Goal: Information Seeking & Learning: Learn about a topic

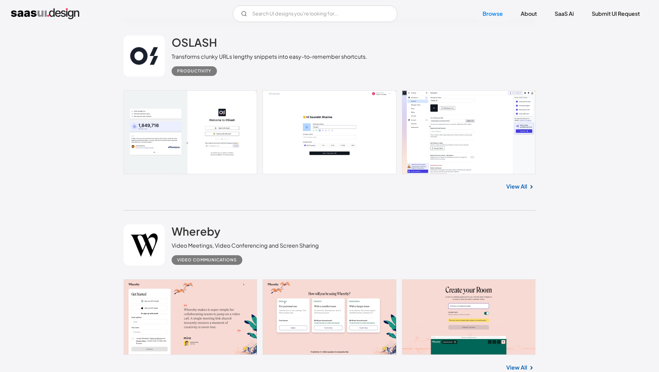
scroll to position [1319, 0]
click at [421, 135] on link at bounding box center [330, 132] width 412 height 84
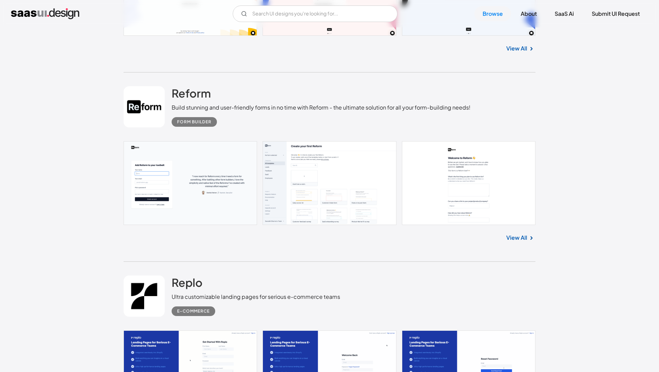
scroll to position [2365, 0]
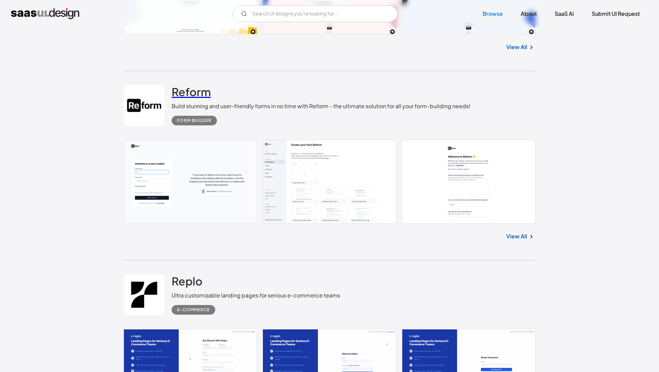
click at [205, 89] on h2 "Reform" at bounding box center [191, 92] width 39 height 14
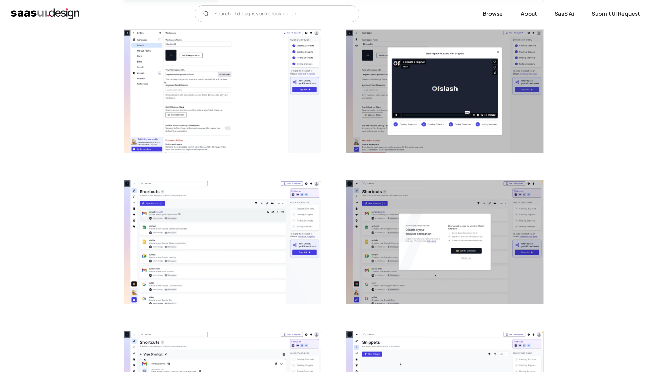
scroll to position [303, 0]
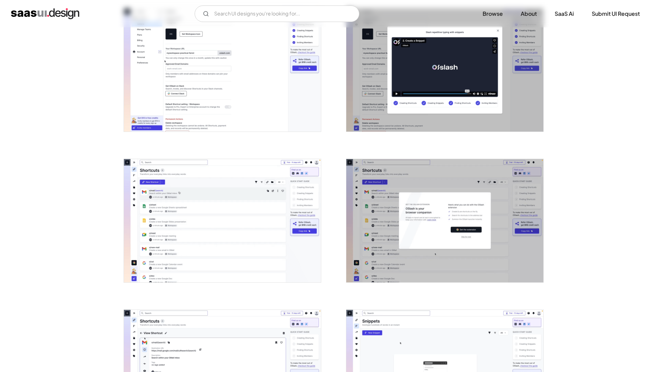
click at [234, 185] on img "open lightbox" at bounding box center [222, 220] width 197 height 123
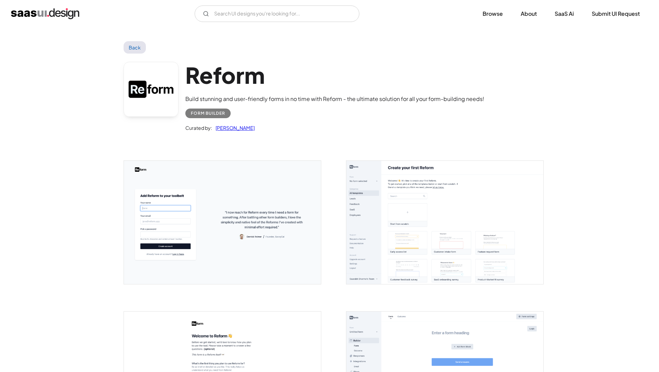
click at [170, 209] on img "open lightbox" at bounding box center [222, 222] width 197 height 123
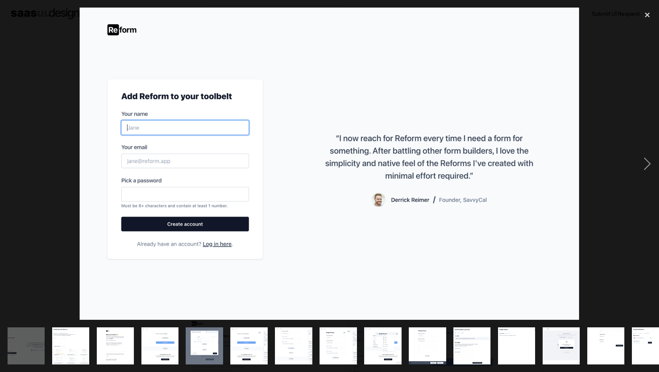
click at [36, 165] on div at bounding box center [329, 164] width 659 height 313
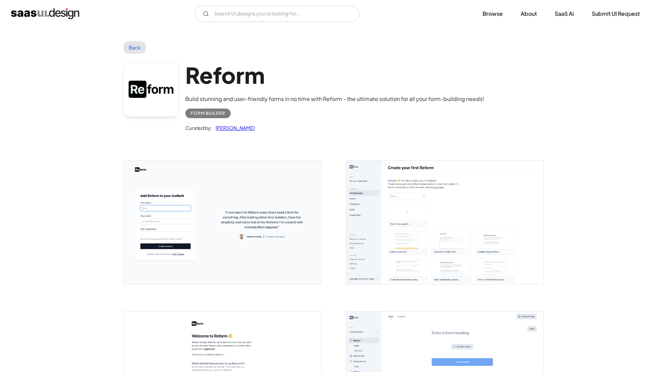
click at [208, 228] on img "open lightbox" at bounding box center [222, 222] width 197 height 123
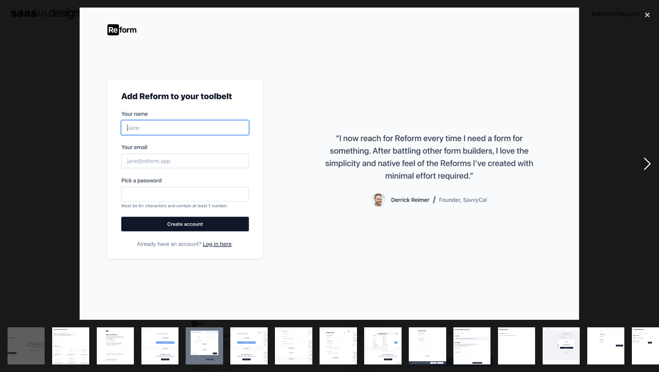
click at [647, 158] on div "next image" at bounding box center [647, 164] width 23 height 313
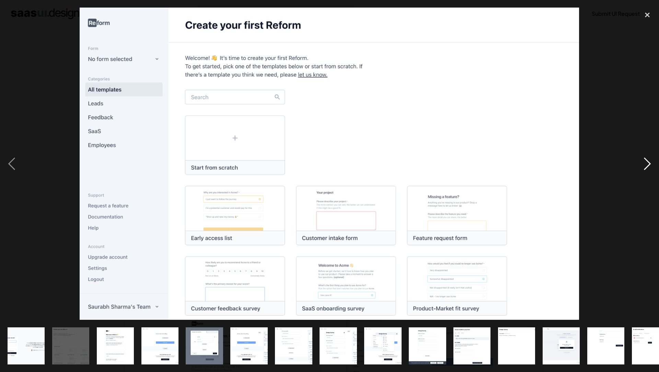
click at [647, 158] on div "next image" at bounding box center [647, 164] width 23 height 313
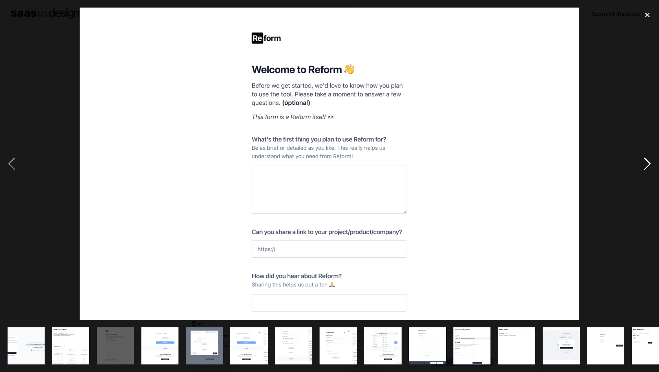
click at [647, 158] on div "next image" at bounding box center [647, 164] width 23 height 313
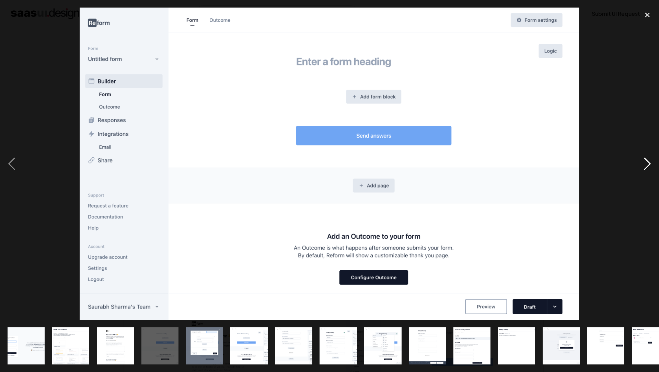
click at [647, 158] on div "next image" at bounding box center [647, 164] width 23 height 313
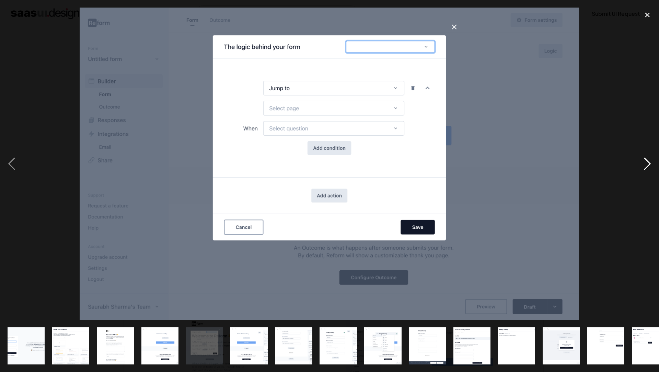
click at [647, 158] on div "next image" at bounding box center [647, 164] width 23 height 313
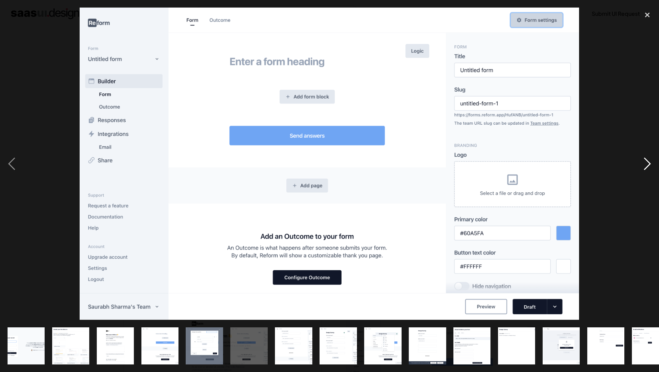
click at [647, 158] on div "next image" at bounding box center [647, 164] width 23 height 313
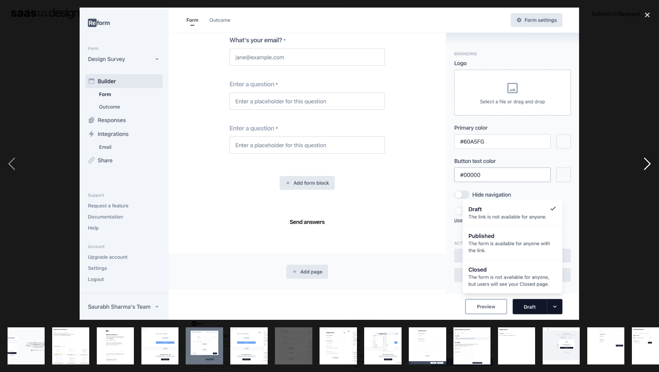
click at [647, 158] on div "next image" at bounding box center [647, 164] width 23 height 313
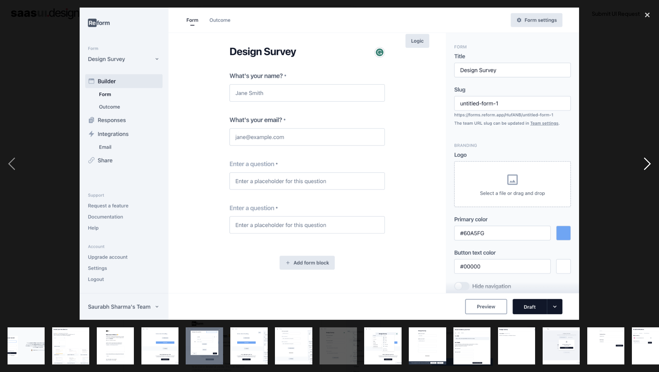
click at [647, 158] on div "next image" at bounding box center [647, 164] width 23 height 313
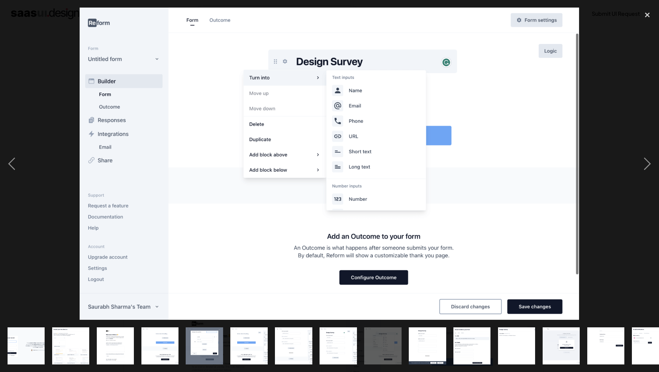
click at [634, 88] on div at bounding box center [329, 164] width 659 height 313
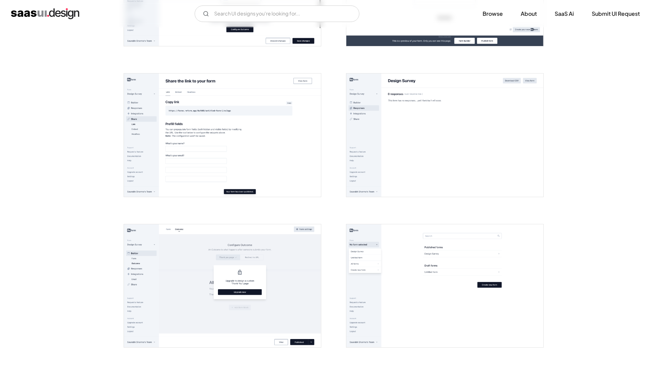
scroll to position [1020, 0]
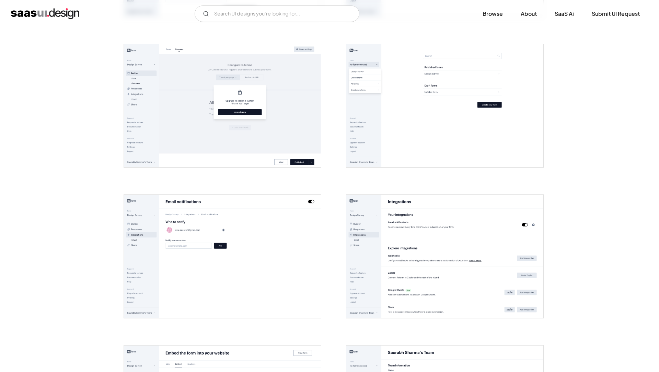
click at [207, 99] on img "open lightbox" at bounding box center [222, 105] width 197 height 123
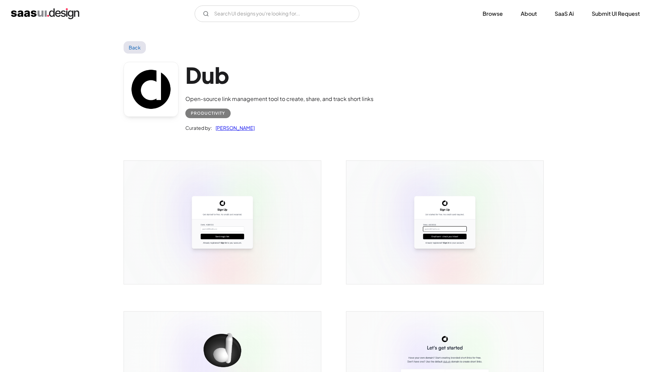
click at [250, 82] on h1 "Dub" at bounding box center [279, 75] width 188 height 26
click at [210, 114] on div "Productivity" at bounding box center [208, 113] width 34 height 8
click at [181, 147] on div at bounding box center [218, 218] width 206 height 151
click at [228, 127] on link "Saurabh Sharma" at bounding box center [233, 128] width 43 height 8
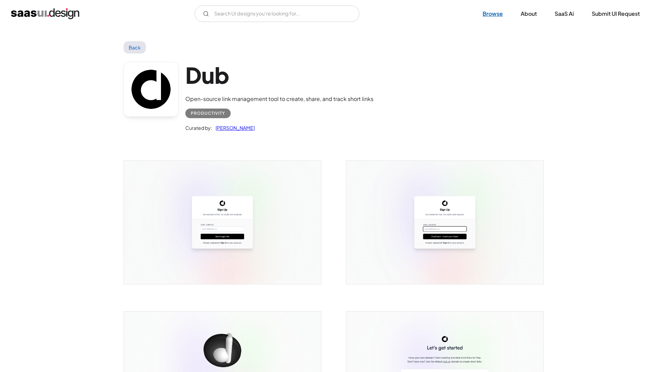
click at [496, 16] on link "Browse" at bounding box center [493, 13] width 37 height 15
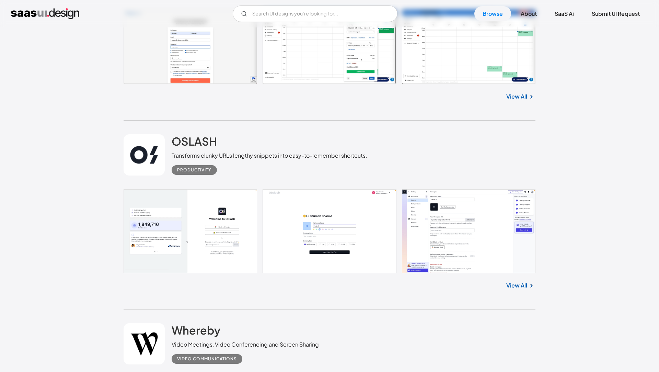
scroll to position [1225, 0]
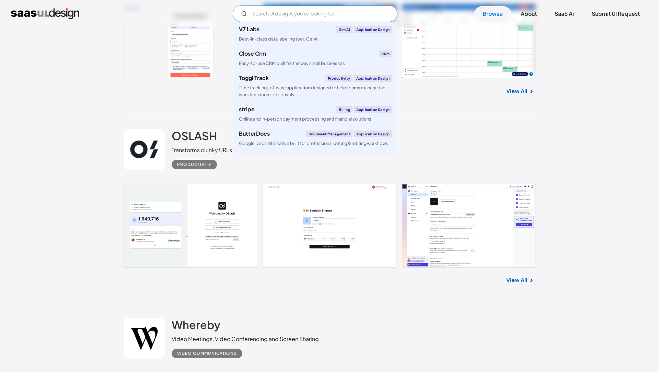
click at [274, 15] on input "Email Form" at bounding box center [315, 13] width 165 height 16
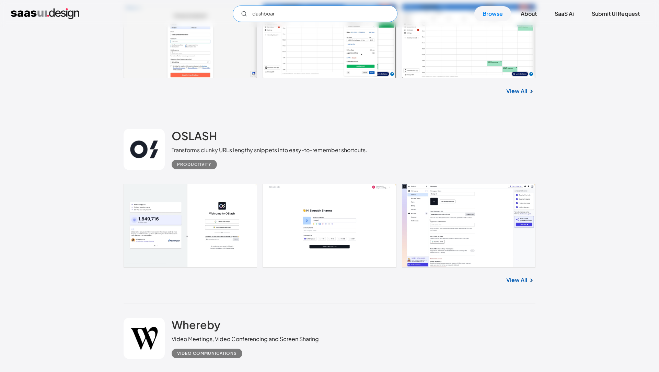
type input "dashboard"
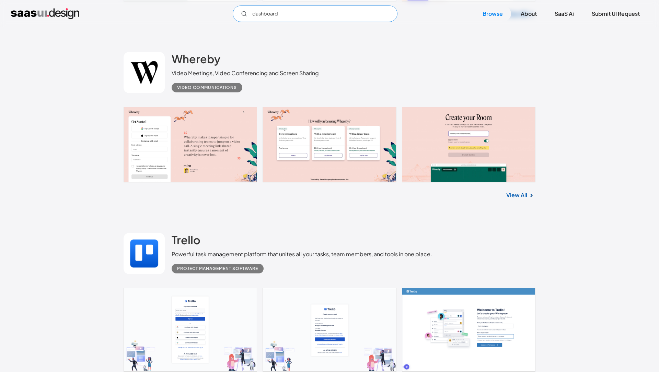
scroll to position [1489, 0]
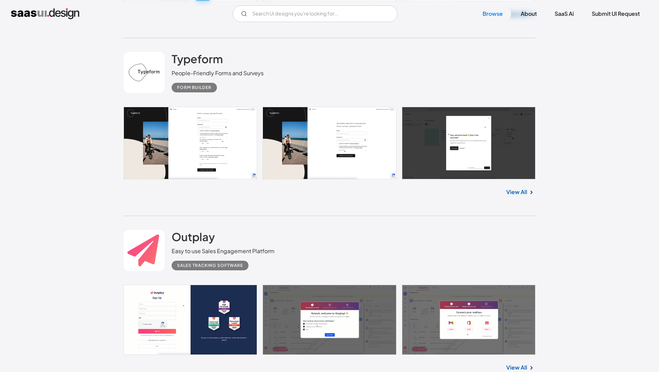
scroll to position [3127, 0]
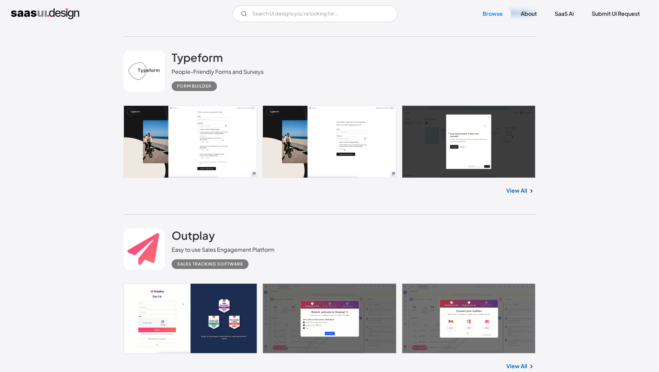
click at [174, 150] on link at bounding box center [330, 141] width 412 height 72
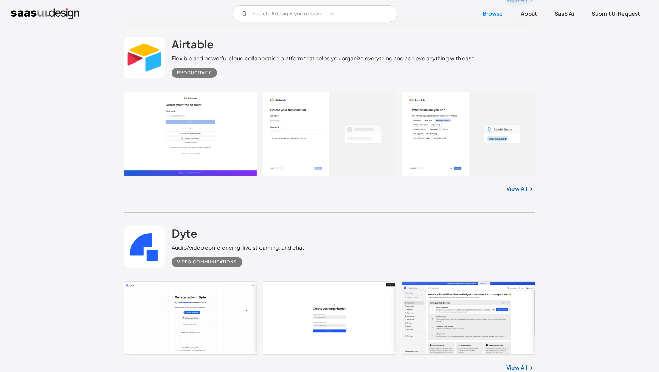
scroll to position [8541, 0]
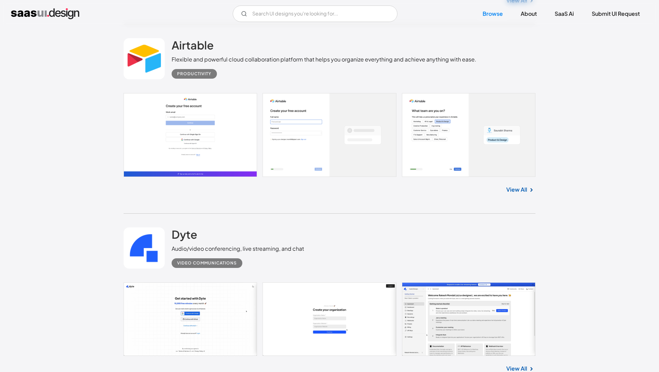
click at [155, 138] on link at bounding box center [330, 135] width 412 height 84
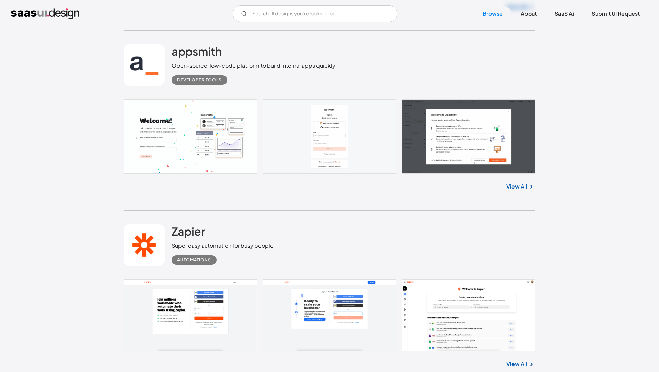
scroll to position [10021, 0]
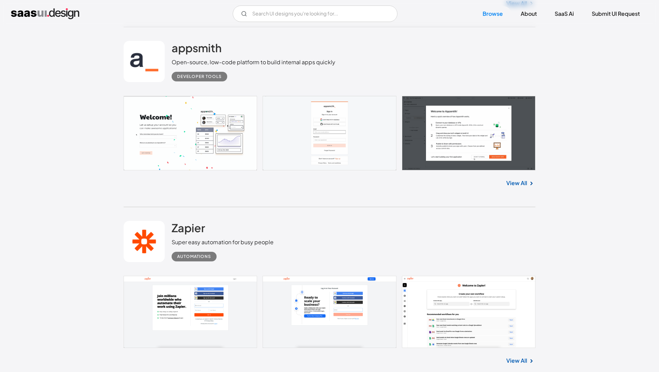
click at [166, 128] on link at bounding box center [330, 133] width 412 height 74
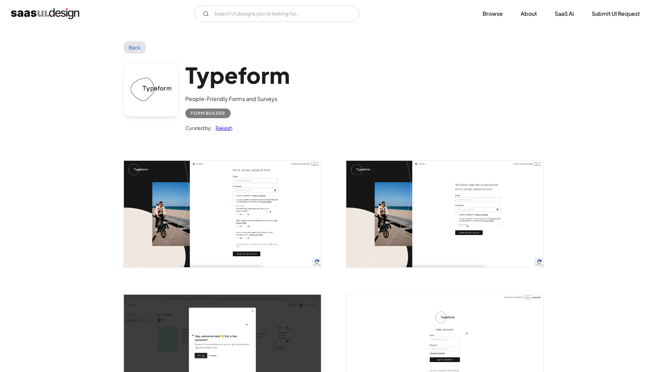
click at [166, 190] on img "open lightbox" at bounding box center [222, 214] width 197 height 106
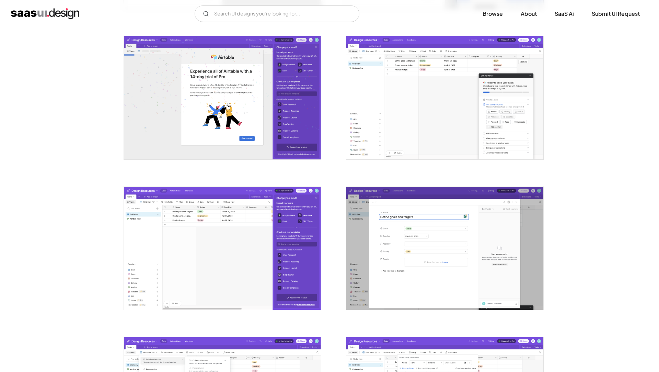
scroll to position [595, 0]
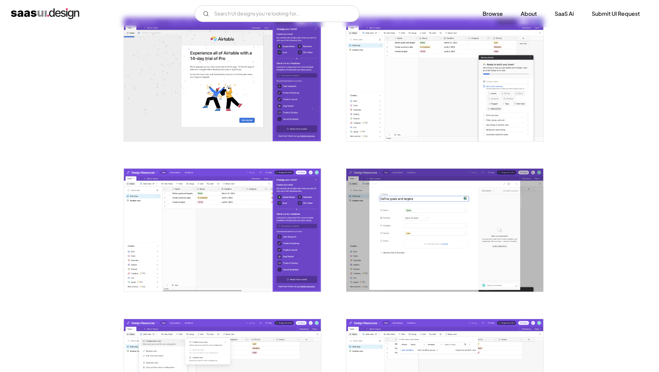
click at [310, 106] on img "open lightbox" at bounding box center [222, 79] width 197 height 123
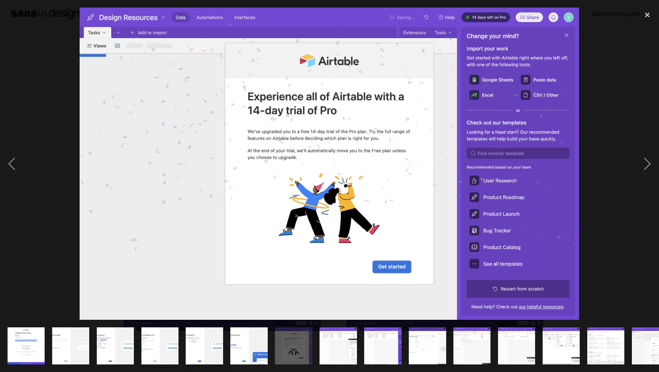
click at [29, 94] on div at bounding box center [329, 164] width 659 height 313
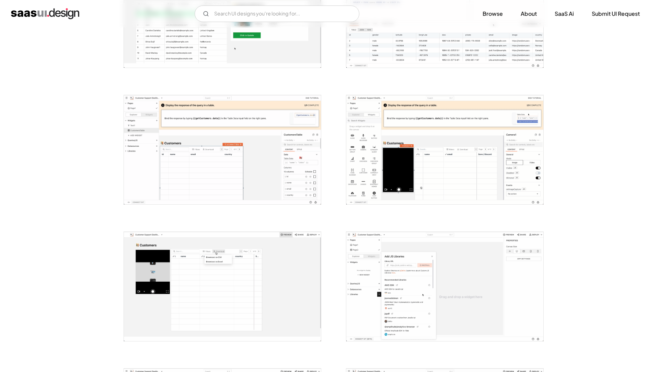
scroll to position [478, 0]
